Goal: Task Accomplishment & Management: Manage account settings

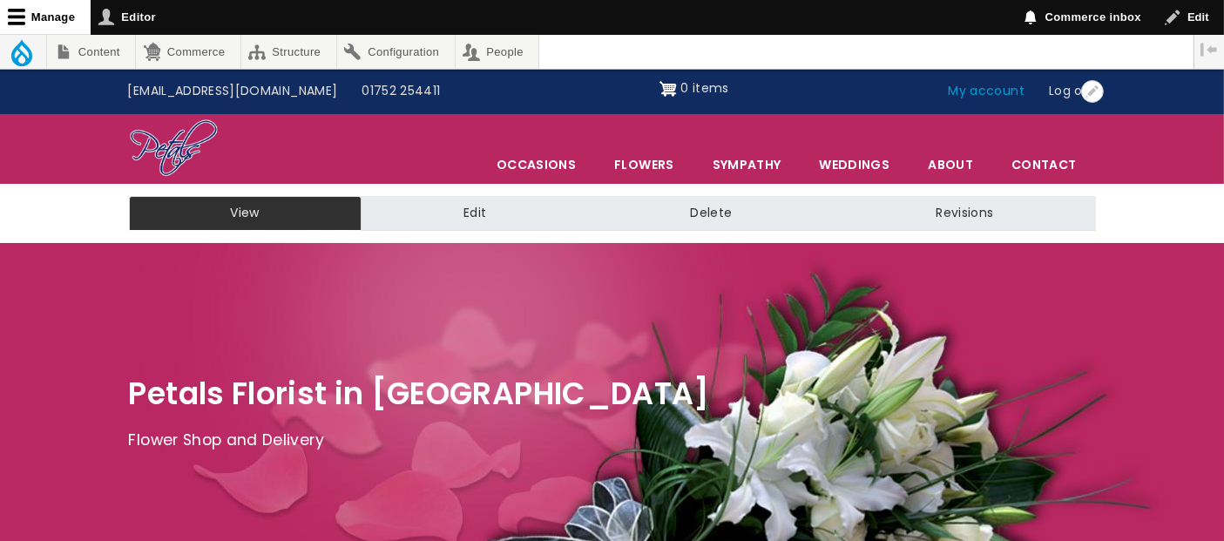
click at [995, 97] on link "My account" at bounding box center [987, 91] width 101 height 33
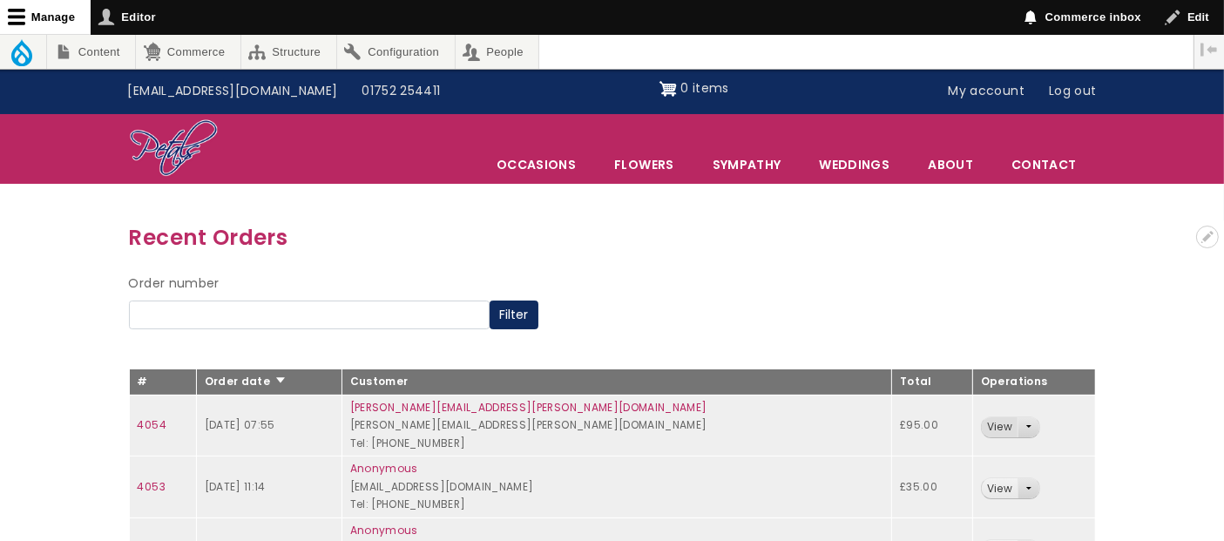
click at [982, 427] on link "View" at bounding box center [1000, 427] width 36 height 20
click at [149, 482] on link "4053" at bounding box center [152, 486] width 28 height 15
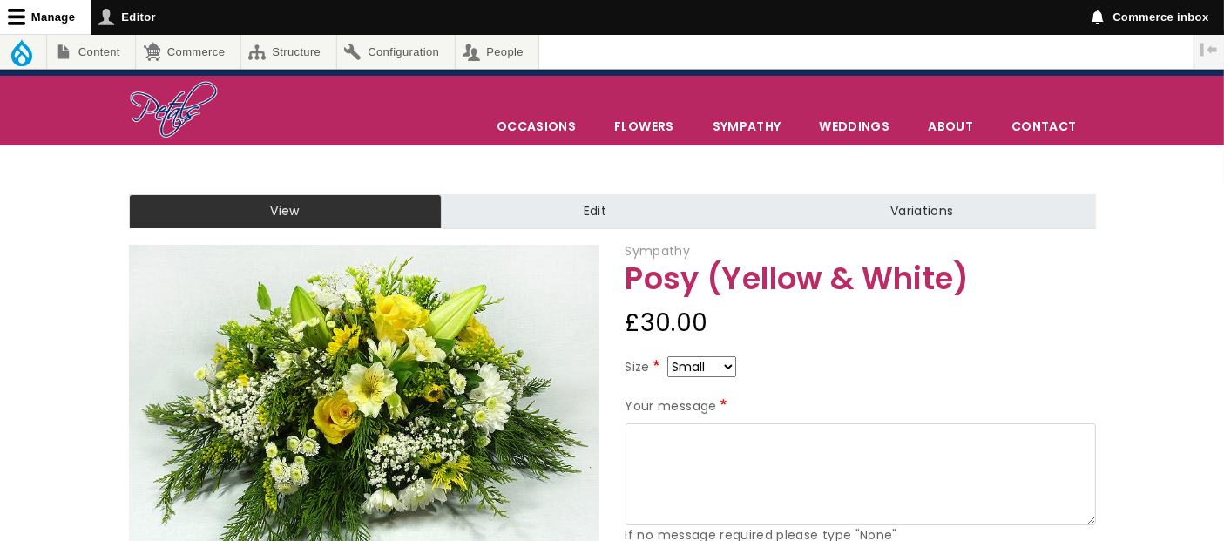
scroll to position [77, 0]
